Goal: Information Seeking & Learning: Learn about a topic

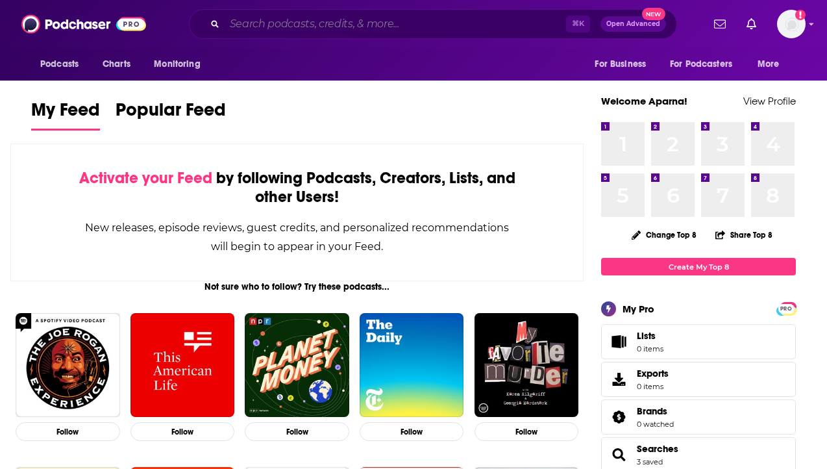
click at [322, 23] on input "Search podcasts, credits, & more..." at bounding box center [395, 24] width 341 height 21
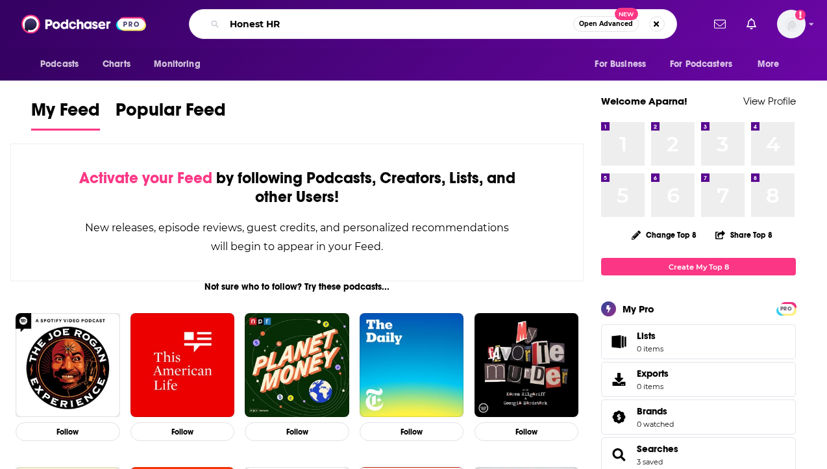
type input "Honest HR"
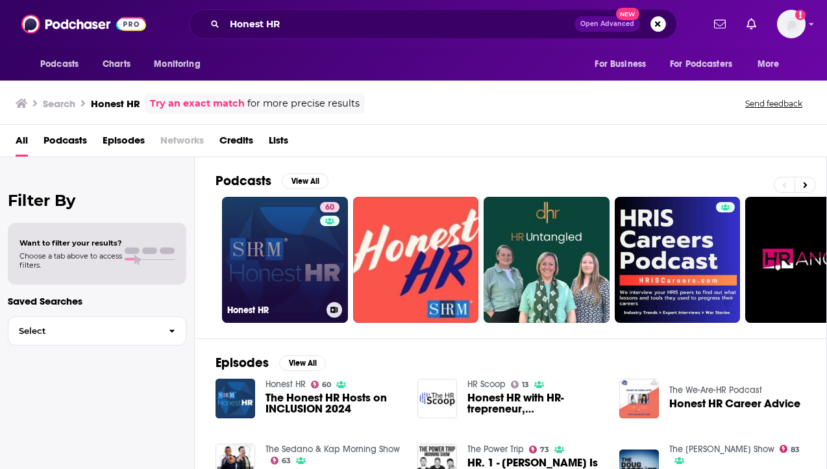
click at [293, 216] on link "60 Honest HR" at bounding box center [285, 260] width 126 height 126
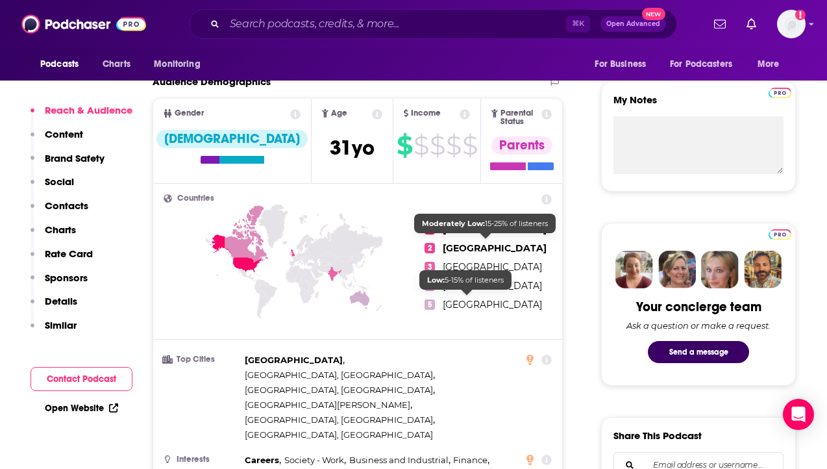
scroll to position [449, 0]
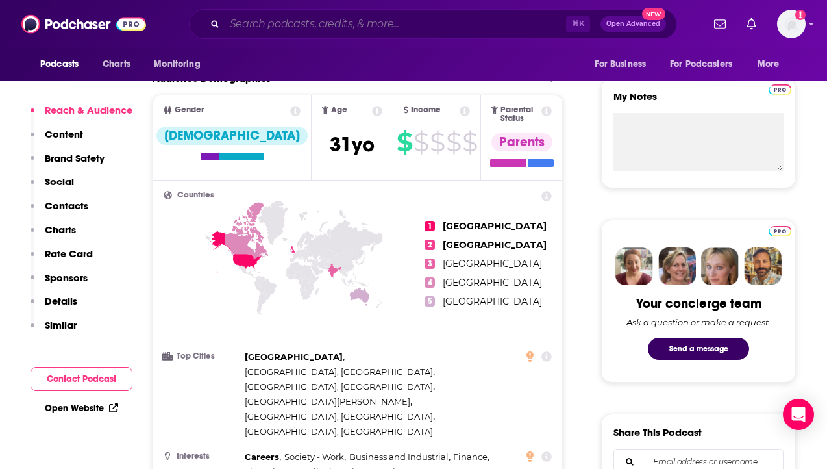
click at [373, 28] on input "Search podcasts, credits, & more..." at bounding box center [395, 24] width 341 height 21
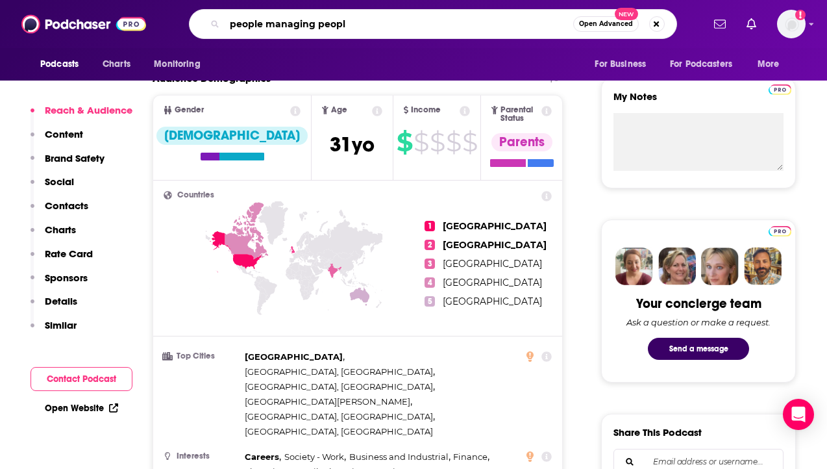
type input "people managing people"
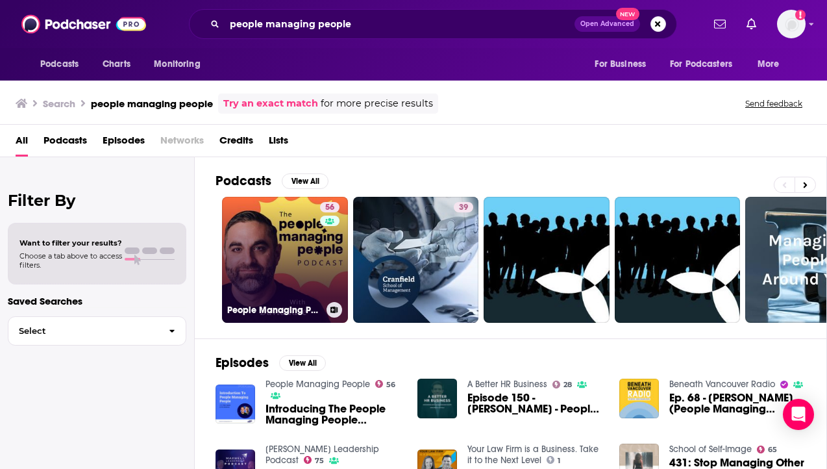
click at [267, 272] on link "56 People Managing People" at bounding box center [285, 260] width 126 height 126
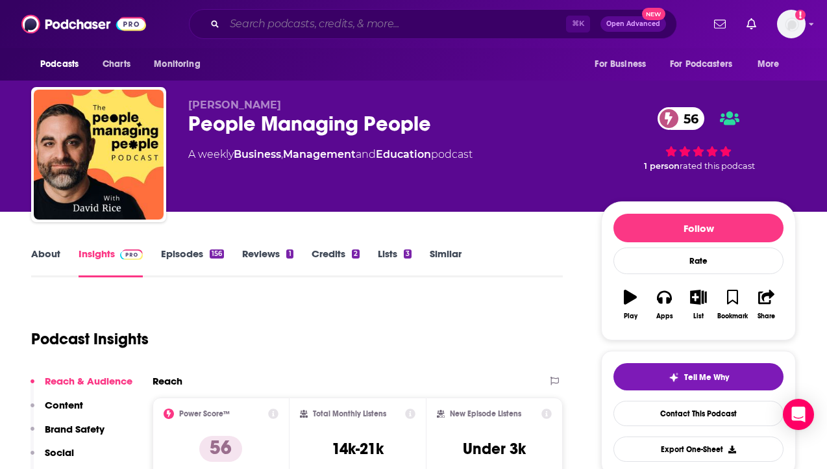
click at [262, 21] on input "Search podcasts, credits, & more..." at bounding box center [395, 24] width 341 height 21
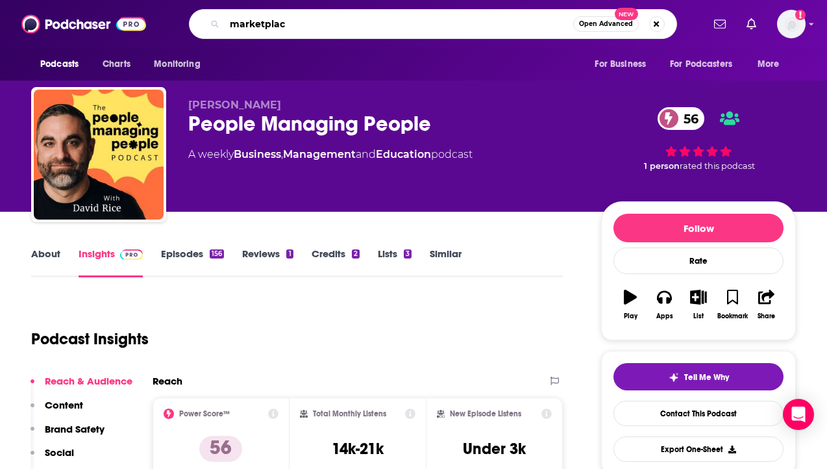
type input "marketplace"
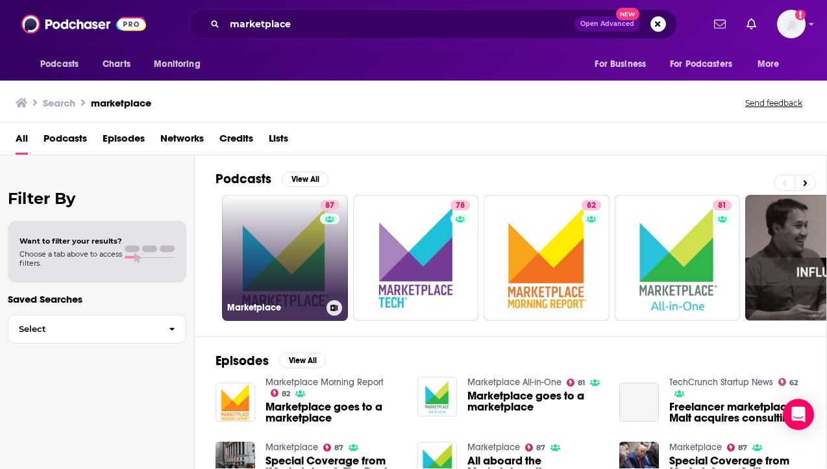
click at [252, 263] on link "87 Marketplace" at bounding box center [285, 258] width 126 height 126
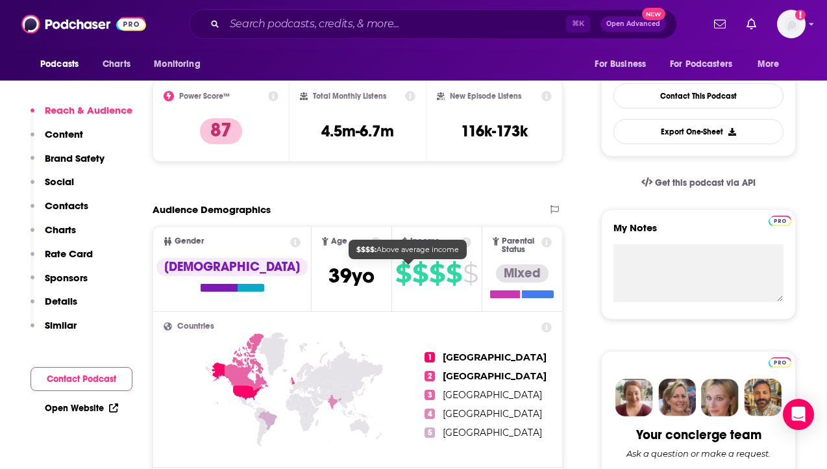
scroll to position [349, 0]
